Goal: Information Seeking & Learning: Learn about a topic

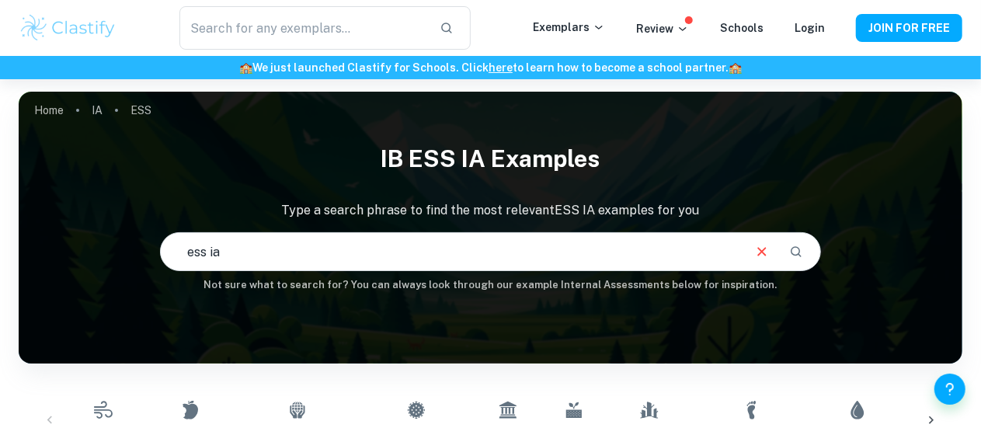
type input "ess ia"
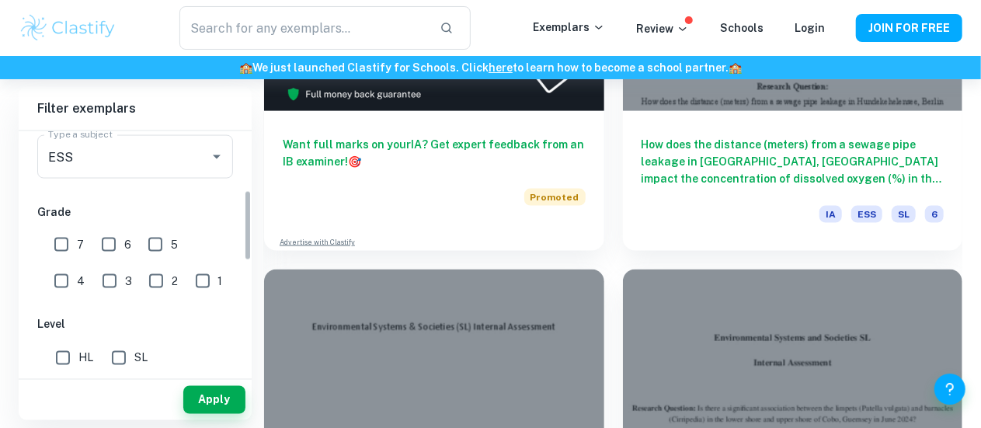
scroll to position [202, 0]
click at [58, 247] on input "7" at bounding box center [61, 243] width 31 height 31
checkbox input "true"
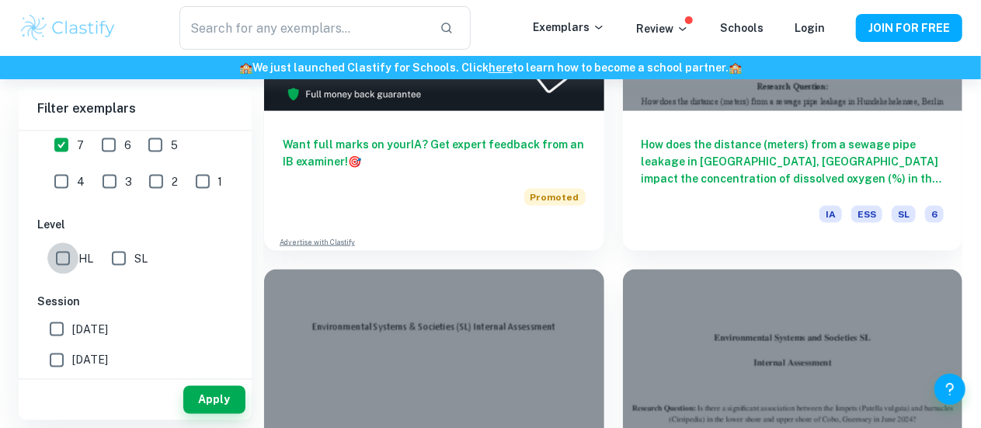
click at [60, 258] on input "HL" at bounding box center [62, 258] width 31 height 31
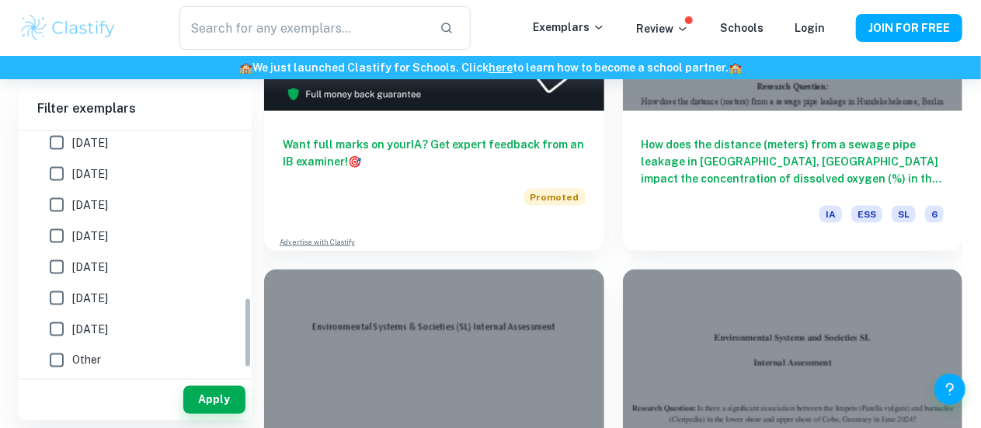
scroll to position [582, 0]
click at [213, 402] on button "Apply" at bounding box center [214, 400] width 62 height 28
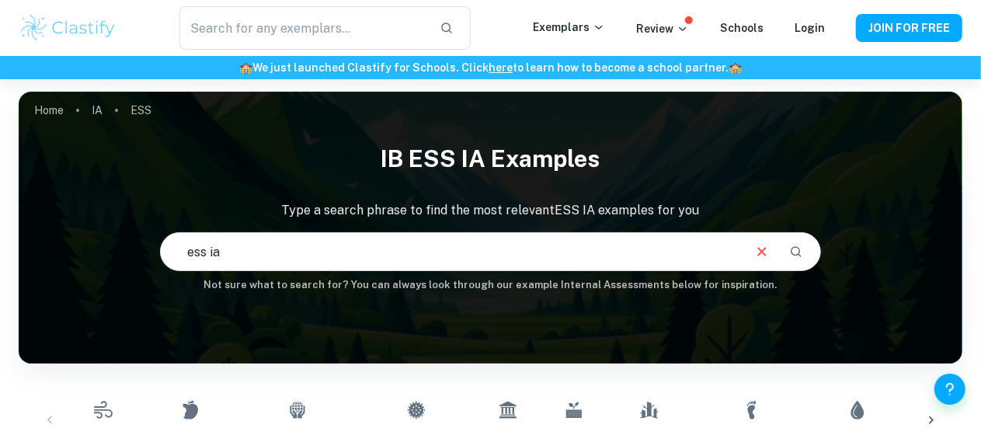
scroll to position [468, 0]
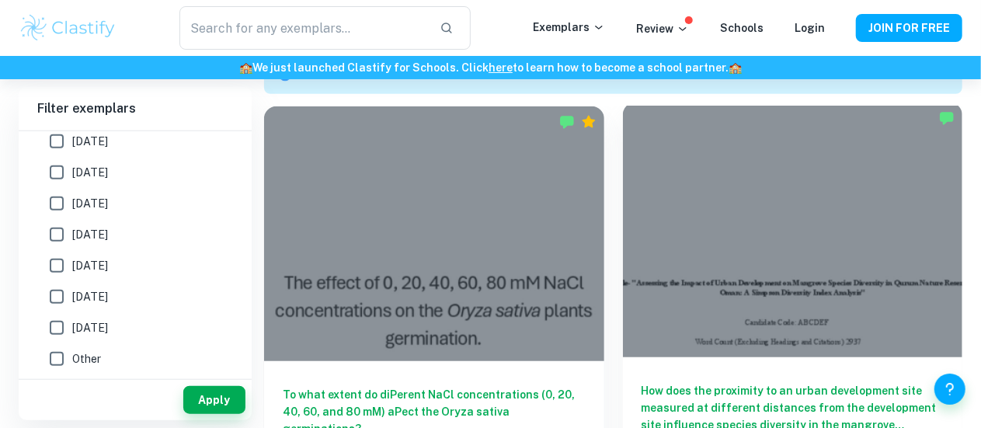
click at [641, 382] on h6 "How does the proximity to an urban development site measured at different dista…" at bounding box center [792, 407] width 303 height 51
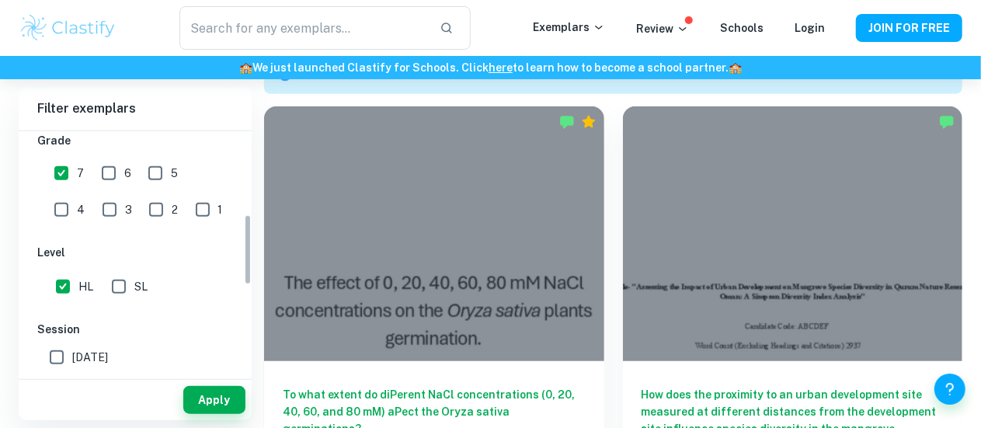
scroll to position [270, 0]
click at [63, 285] on input "HL" at bounding box center [62, 288] width 31 height 31
checkbox input "false"
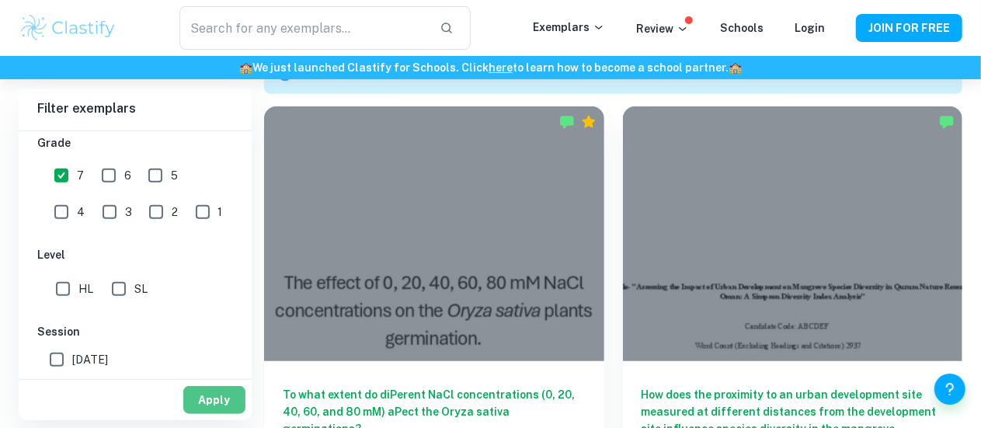
click at [213, 398] on button "Apply" at bounding box center [214, 400] width 62 height 28
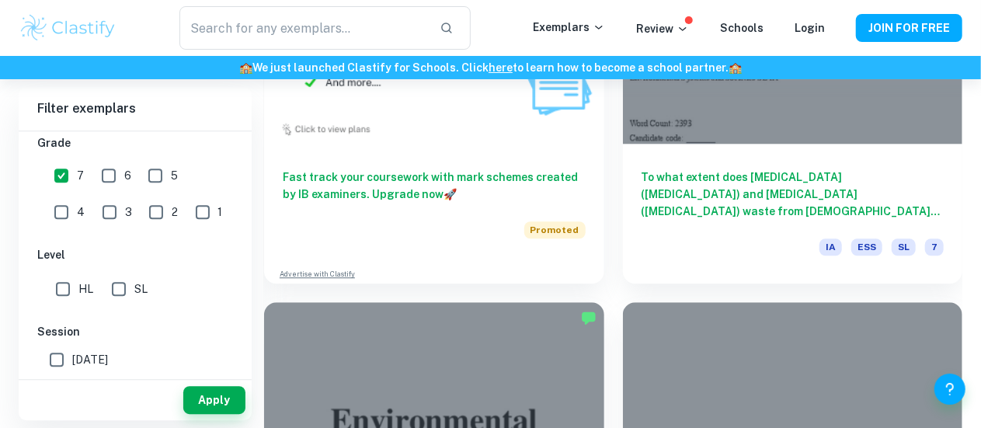
scroll to position [1927, 0]
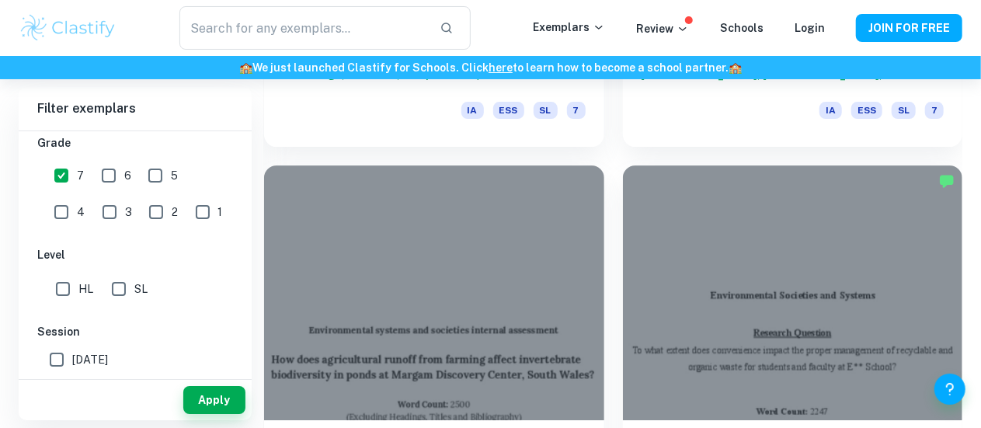
scroll to position [2475, 0]
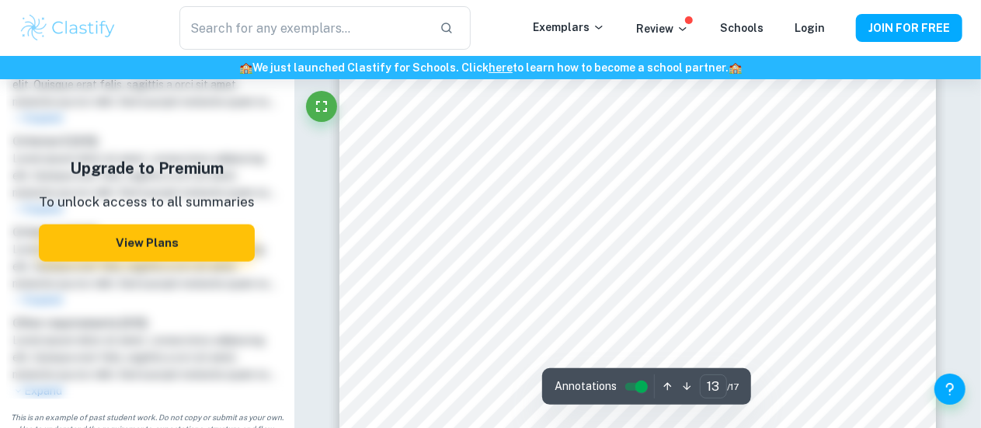
scroll to position [9937, 0]
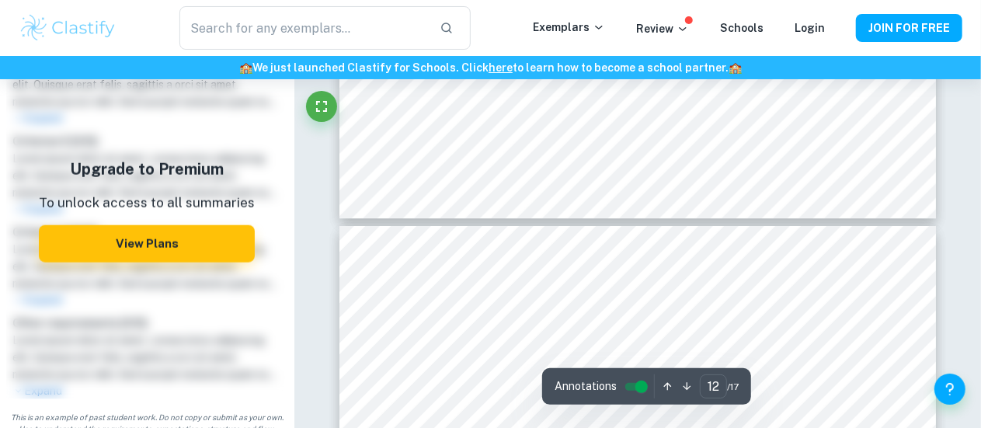
type input "11"
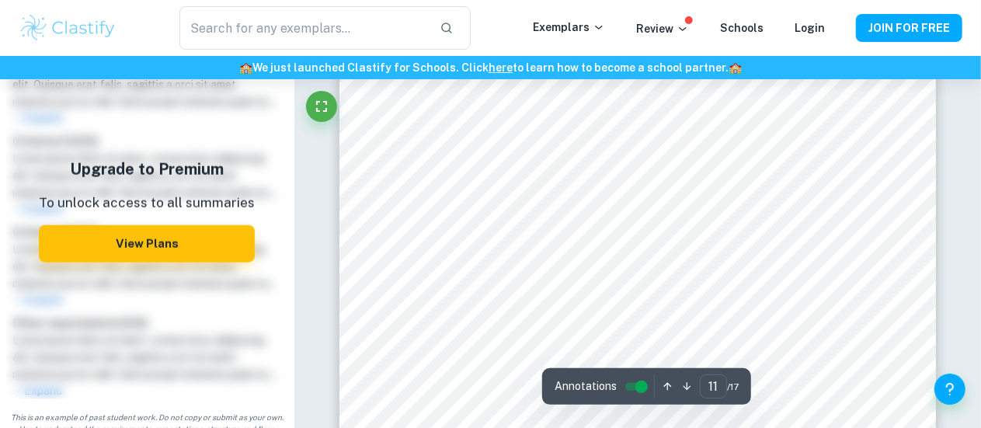
scroll to position [8397, 0]
